Goal: Navigation & Orientation: Find specific page/section

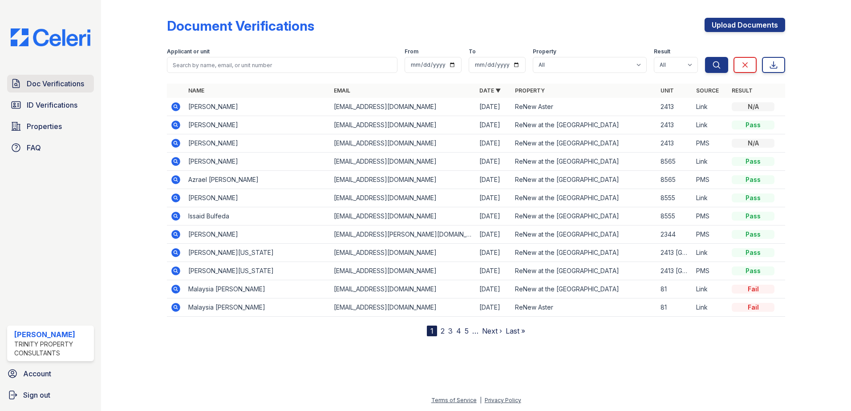
click at [64, 82] on span "Doc Verifications" at bounding box center [55, 83] width 57 height 11
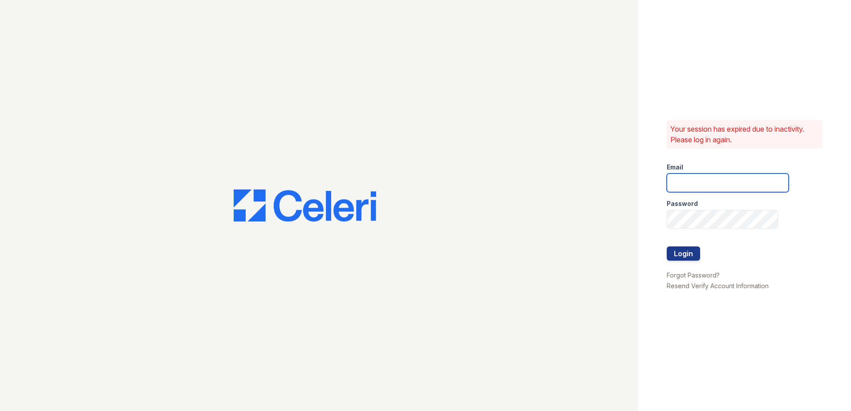
type input "sgasanov@trinity-pm.com"
click at [684, 251] on button "Login" at bounding box center [682, 253] width 33 height 14
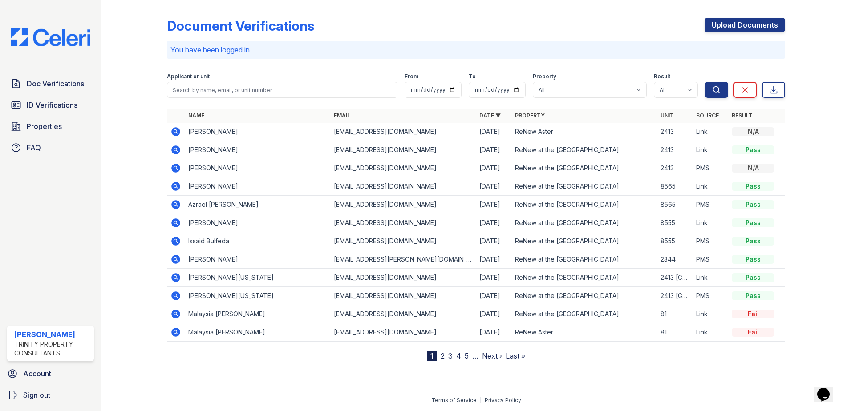
click at [67, 94] on div "Doc Verifications ID Verifications Properties FAQ" at bounding box center [51, 116] width 94 height 82
click at [59, 102] on span "ID Verifications" at bounding box center [52, 105] width 51 height 11
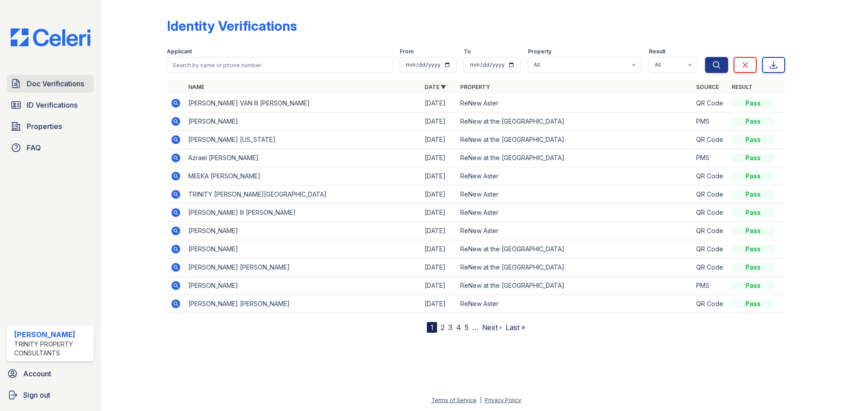
click at [58, 92] on link "Doc Verifications" at bounding box center [50, 84] width 87 height 18
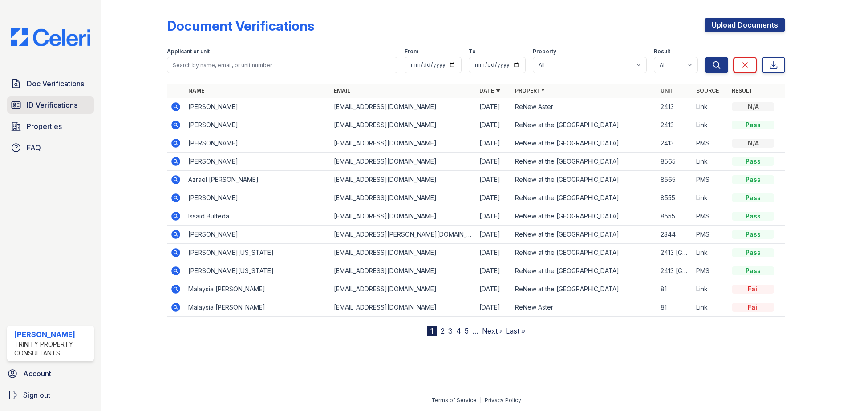
click at [65, 101] on span "ID Verifications" at bounding box center [52, 105] width 51 height 11
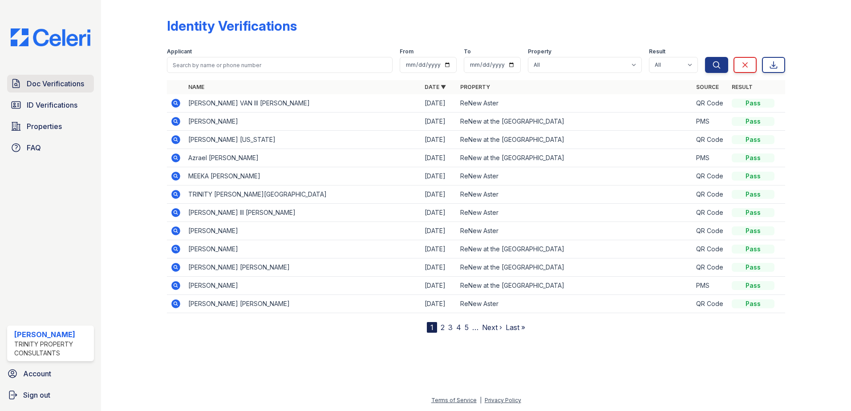
click at [66, 82] on span "Doc Verifications" at bounding box center [55, 83] width 57 height 11
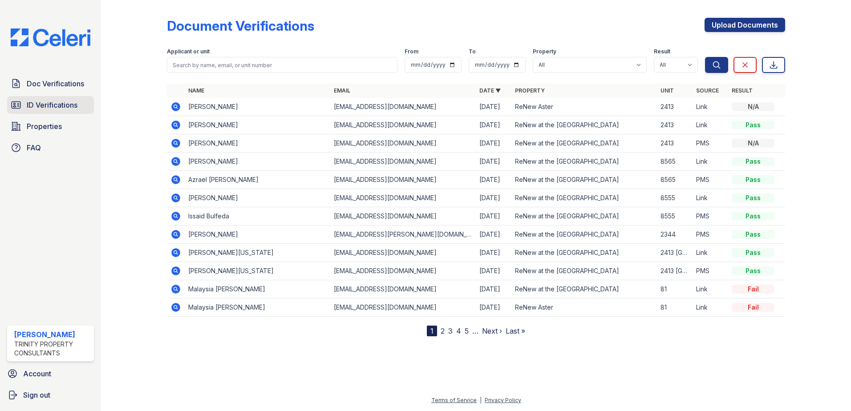
click at [61, 105] on span "ID Verifications" at bounding box center [52, 105] width 51 height 11
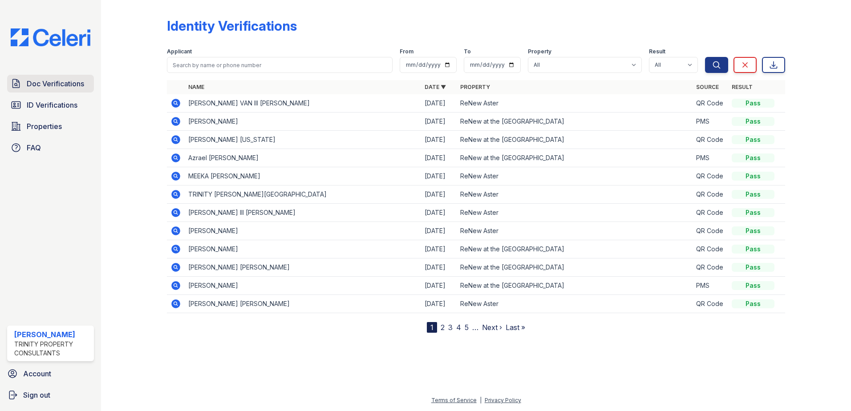
click at [63, 89] on link "Doc Verifications" at bounding box center [50, 84] width 87 height 18
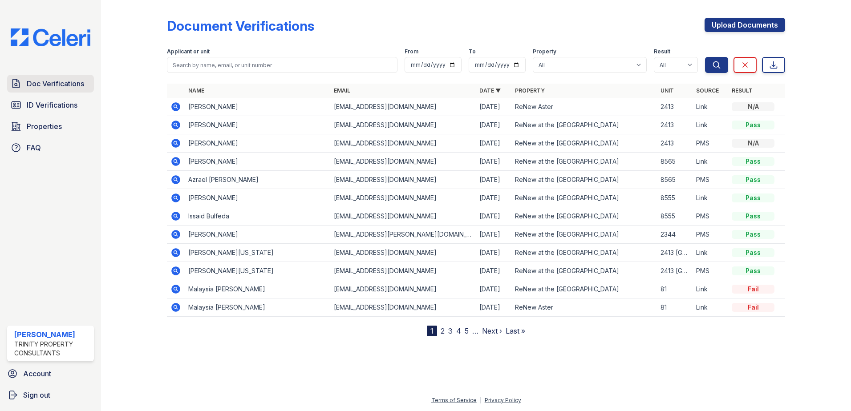
click at [50, 79] on span "Doc Verifications" at bounding box center [55, 83] width 57 height 11
click at [48, 109] on span "ID Verifications" at bounding box center [52, 105] width 51 height 11
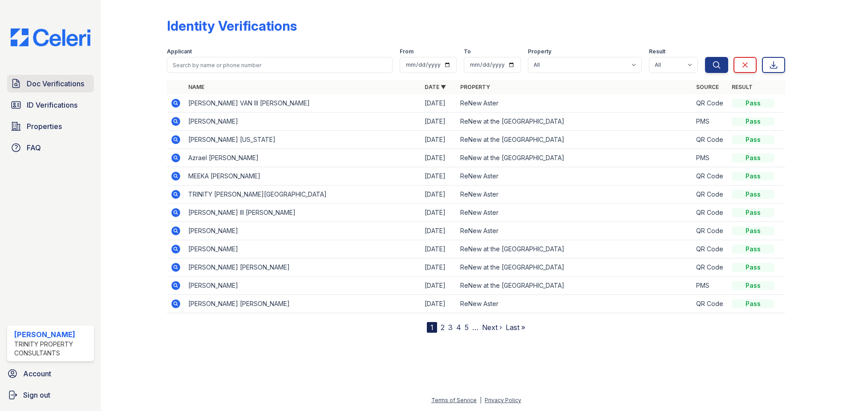
click at [53, 82] on span "Doc Verifications" at bounding box center [55, 83] width 57 height 11
